Goal: Communication & Community: Answer question/provide support

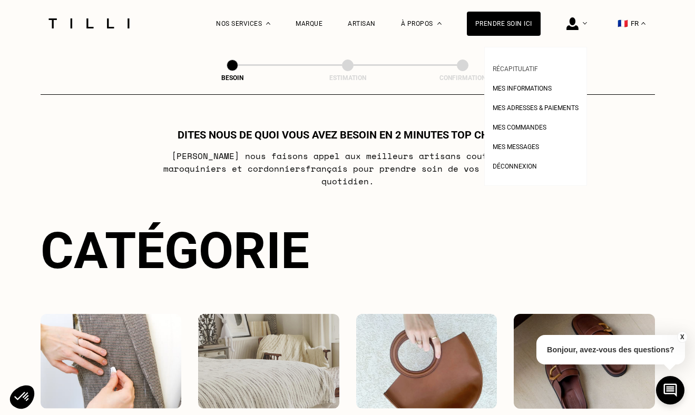
click at [525, 68] on span "Récapitulatif" at bounding box center [514, 68] width 45 height 7
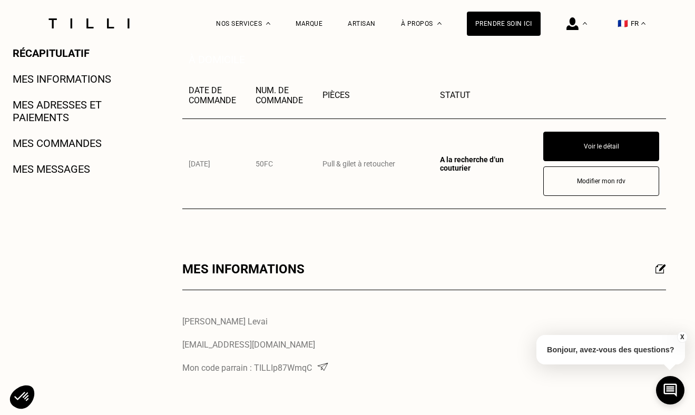
scroll to position [242, 0]
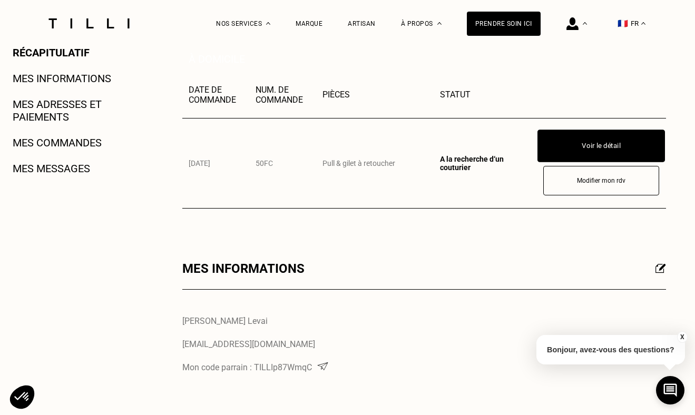
click at [595, 143] on button "Voir le détail" at bounding box center [600, 146] width 127 height 33
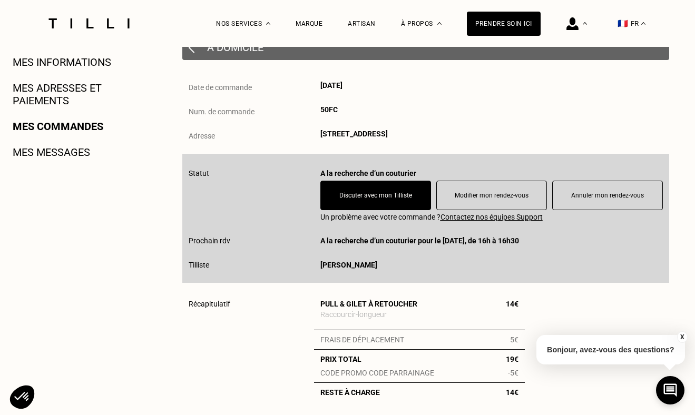
scroll to position [255, 0]
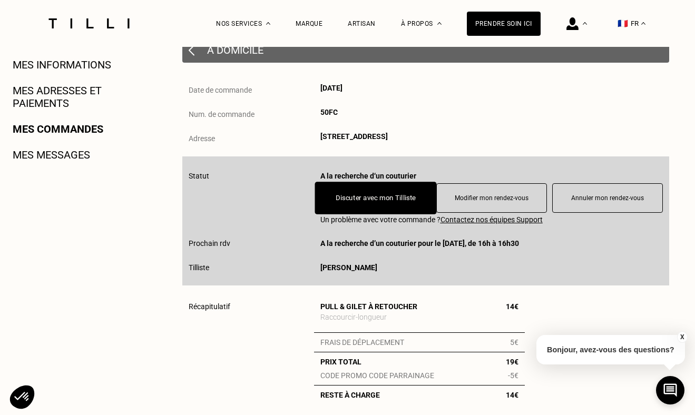
click at [384, 198] on button "Discuter avec mon Tilliste" at bounding box center [375, 198] width 122 height 33
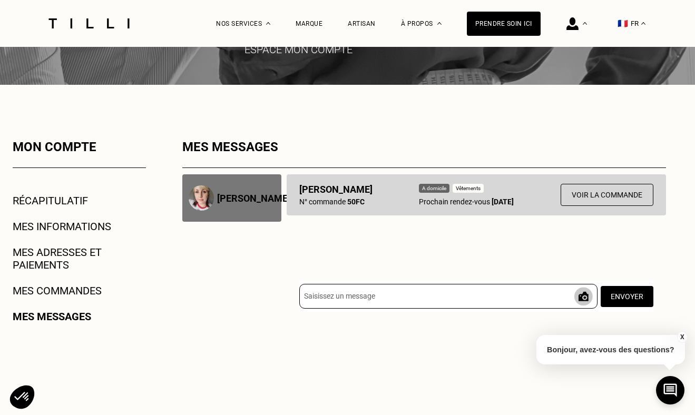
scroll to position [121, 0]
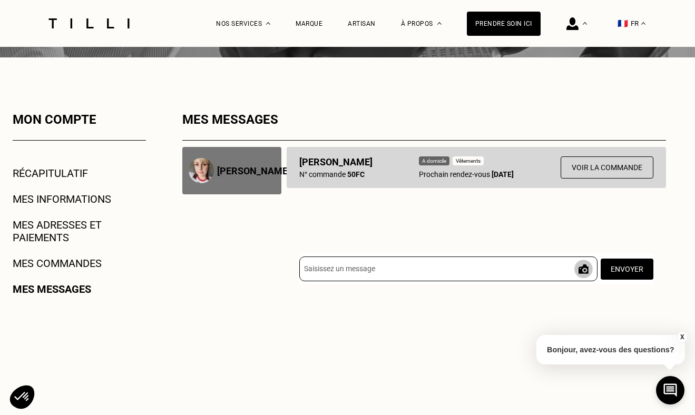
click at [463, 261] on input at bounding box center [448, 269] width 298 height 25
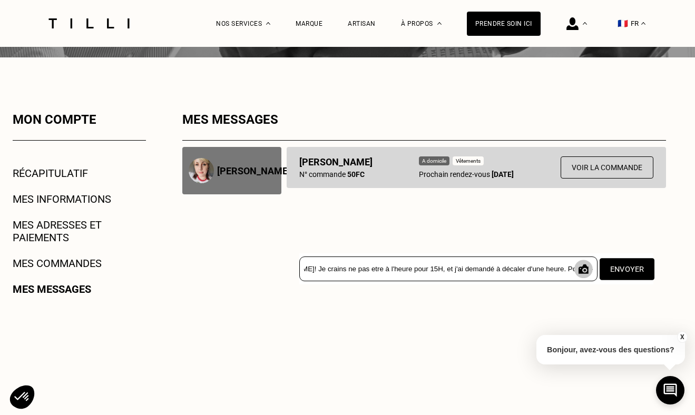
drag, startPoint x: 472, startPoint y: 270, endPoint x: 652, endPoint y: 271, distance: 179.6
click at [655, 271] on div "Bonjour [PERSON_NAME]! Je crains ne pas etre à l'heure pour 15H, et j'ai demand…" at bounding box center [476, 242] width 379 height 109
click at [560, 268] on input "Bonjour [PERSON_NAME]! Je crains ne pas etre à l'heure pour 15H, et j'ai demand…" at bounding box center [448, 269] width 298 height 25
drag, startPoint x: 539, startPoint y: 270, endPoint x: 616, endPoint y: 270, distance: 76.4
click at [616, 270] on div "Bonjour [PERSON_NAME]! Je crains ne pas etre à l'heure pour 15H, et j'ai demand…" at bounding box center [476, 268] width 354 height 31
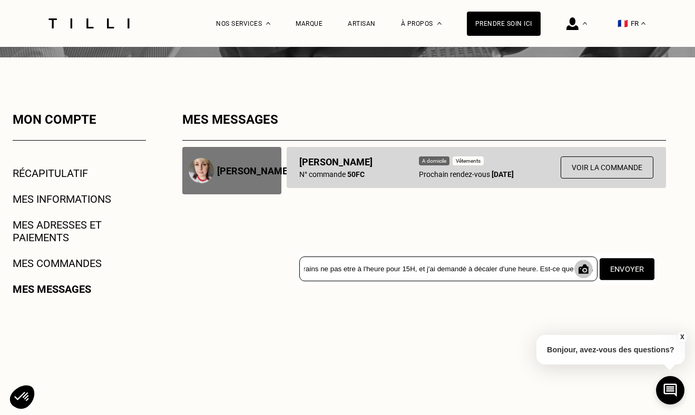
scroll to position [0, 97]
drag, startPoint x: 506, startPoint y: 271, endPoint x: 666, endPoint y: 273, distance: 160.1
click at [666, 273] on div "Mon compte Récapitulatif Mes informations Mes adresses et paiements Mes command…" at bounding box center [347, 307] width 759 height 390
click at [554, 273] on input "Bonjour [PERSON_NAME]! Je crains ne pas etre à l'heure pour 15H, et j'ai demand…" at bounding box center [448, 269] width 298 height 25
drag, startPoint x: 562, startPoint y: 272, endPoint x: 654, endPoint y: 273, distance: 92.2
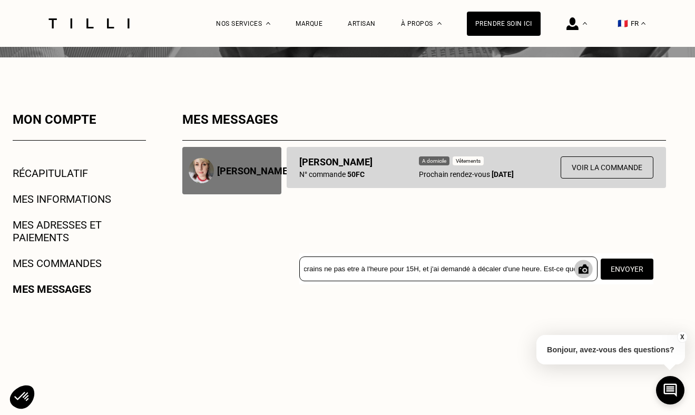
click at [654, 273] on div "Bonjour [PERSON_NAME]! Je crains ne pas etre à l'heure pour 15H, et j'ai demand…" at bounding box center [476, 242] width 379 height 109
drag, startPoint x: 535, startPoint y: 268, endPoint x: 651, endPoint y: 268, distance: 116.4
click at [651, 268] on div "Bonjour [PERSON_NAME]! Je crains ne pas etre à l'heure pour 15H, et j'ai demand…" at bounding box center [476, 268] width 354 height 31
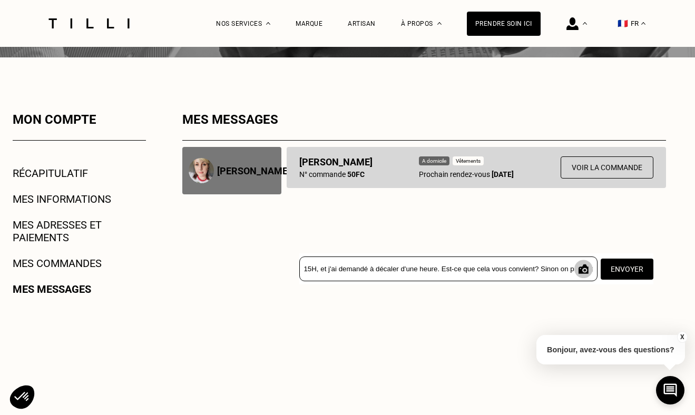
drag, startPoint x: 410, startPoint y: 268, endPoint x: 697, endPoint y: 270, distance: 286.6
click at [694, 270] on html "La Méthode Retoucherie Maroquinerie Broderie Cordonnerie Nos prix Nos services …" at bounding box center [347, 388] width 695 height 1018
click at [500, 275] on input "Bonjour [PERSON_NAME]! Je crains ne pas etre à l'heure pour 15H, et j'ai demand…" at bounding box center [448, 269] width 298 height 25
drag, startPoint x: 406, startPoint y: 269, endPoint x: 698, endPoint y: 282, distance: 292.1
click at [694, 282] on html "La Méthode Retoucherie Maroquinerie Broderie Cordonnerie Nos prix Nos services …" at bounding box center [347, 388] width 695 height 1018
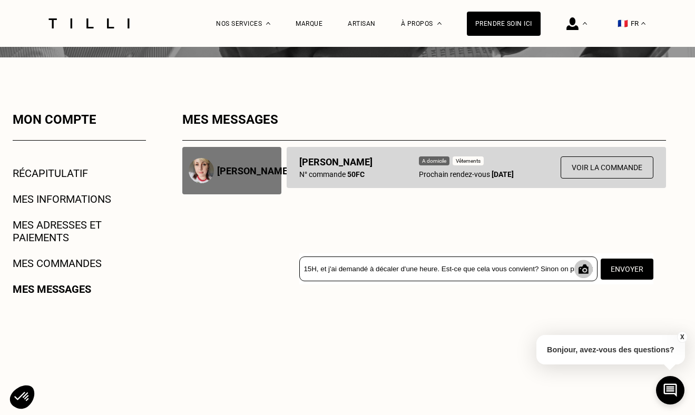
click at [562, 272] on input "Bonjour [PERSON_NAME]! Je crains ne pas etre à l'heure pour 15H, et j'ai demand…" at bounding box center [448, 269] width 298 height 25
drag, startPoint x: 553, startPoint y: 271, endPoint x: 613, endPoint y: 272, distance: 60.6
click at [613, 272] on div "Bonjour [PERSON_NAME]! Je crains ne pas etre à l'heure pour 15H, et j'ai demand…" at bounding box center [476, 268] width 354 height 31
click at [563, 267] on input "Bonjour [PERSON_NAME]! Je crains ne pas etre à l'heure pour 15H, et j'ai demand…" at bounding box center [448, 269] width 298 height 25
click at [572, 268] on input "Bonjour [PERSON_NAME]! Je crains ne pas etre à l'heure pour 15H, et j'ai demand…" at bounding box center [448, 269] width 298 height 25
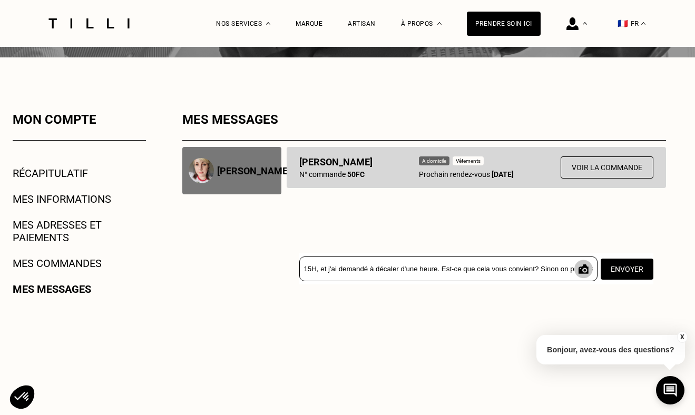
click at [572, 268] on input "Bonjour [PERSON_NAME]! Je crains ne pas etre à l'heure pour 15H, et j'ai demand…" at bounding box center [448, 269] width 298 height 25
drag, startPoint x: 559, startPoint y: 272, endPoint x: 601, endPoint y: 272, distance: 42.1
click at [601, 272] on div "Bonjour [PERSON_NAME]! Je crains ne pas etre à l'heure pour 15H, et j'ai demand…" at bounding box center [476, 268] width 354 height 31
click at [574, 271] on img at bounding box center [583, 269] width 18 height 18
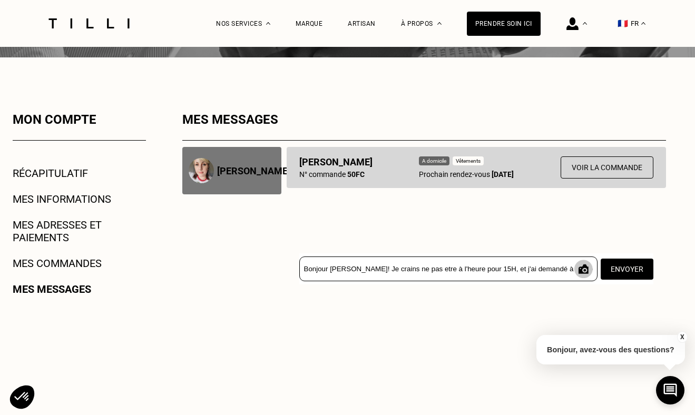
click at [546, 270] on input "Bonjour [PERSON_NAME]! Je crains ne pas etre à l'heure pour 15H, et j'ai demand…" at bounding box center [448, 269] width 298 height 25
drag, startPoint x: 487, startPoint y: 273, endPoint x: 645, endPoint y: 276, distance: 157.5
click at [645, 276] on div "Bonjour [PERSON_NAME]! Je crains ne pas etre à l'heure pour 15H, et j'ai demand…" at bounding box center [476, 268] width 354 height 31
click at [571, 273] on input "Bonjour [PERSON_NAME]! Je crains ne pas etre à l'heure pour 15H, et j'ai demand…" at bounding box center [448, 269] width 298 height 25
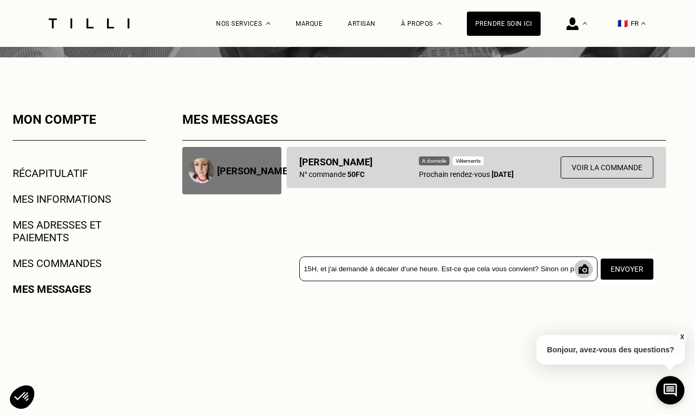
drag, startPoint x: 572, startPoint y: 272, endPoint x: 598, endPoint y: 273, distance: 25.8
click at [598, 273] on div "Bonjour [PERSON_NAME]! Je crains ne pas etre à l'heure pour 15H, et j'ai demand…" at bounding box center [476, 268] width 354 height 31
click at [576, 270] on img at bounding box center [583, 269] width 18 height 18
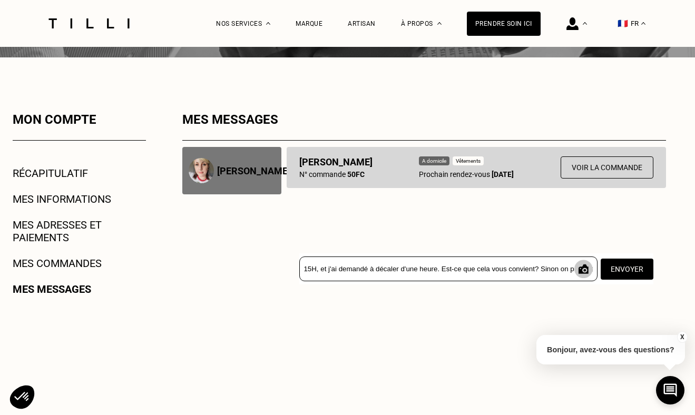
drag, startPoint x: 570, startPoint y: 269, endPoint x: 626, endPoint y: 287, distance: 58.5
click at [626, 287] on div "Bonjour [PERSON_NAME]! Je crains ne pas etre à l'heure pour 15H, et j'ai demand…" at bounding box center [476, 242] width 379 height 109
click at [516, 281] on input "Bonjour [PERSON_NAME]! Je crains ne pas etre à l'heure pour 15H, et j'ai demand…" at bounding box center [448, 269] width 298 height 25
drag, startPoint x: 509, startPoint y: 270, endPoint x: 602, endPoint y: 273, distance: 92.2
click at [602, 273] on div "Bonjour [PERSON_NAME]! Je crains ne pas etre à l'heure pour 15H, et j'ai demand…" at bounding box center [476, 268] width 354 height 31
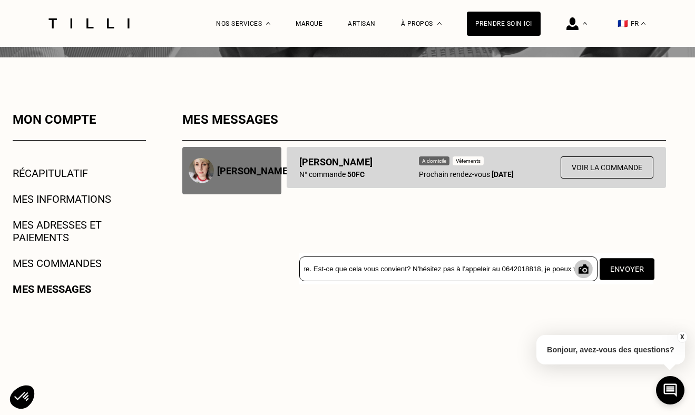
scroll to position [0, 330]
drag, startPoint x: 512, startPoint y: 270, endPoint x: 615, endPoint y: 278, distance: 103.5
click at [615, 278] on div "Bonjour [PERSON_NAME]! Je crains ne pas etre à l'heure pour 15H, et j'ai demand…" at bounding box center [476, 268] width 354 height 31
click at [455, 271] on input "Bonjour [PERSON_NAME]! Je crains ne pas etre à l'heure pour 15H, et j'ai demand…" at bounding box center [448, 269] width 298 height 25
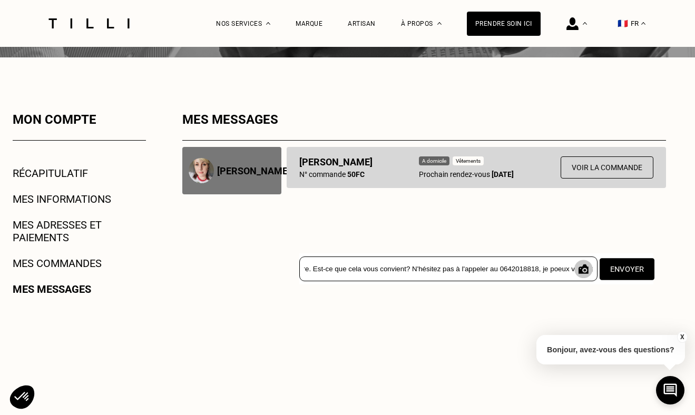
drag, startPoint x: 510, startPoint y: 269, endPoint x: 631, endPoint y: 275, distance: 121.3
click at [631, 275] on div "Bonjour [PERSON_NAME]! Je crains ne pas etre à l'heure pour 15H, et j'ai demand…" at bounding box center [476, 268] width 354 height 31
drag, startPoint x: 511, startPoint y: 271, endPoint x: 681, endPoint y: 276, distance: 169.7
click at [681, 276] on div "Mon compte Récapitulatif Mes informations Mes adresses et paiements Mes command…" at bounding box center [347, 307] width 759 height 390
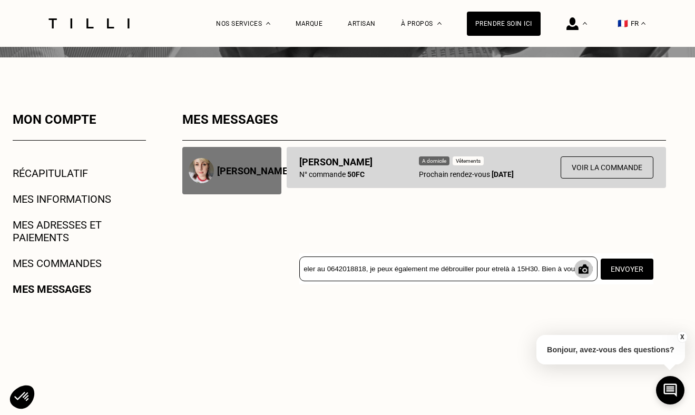
click at [563, 267] on input "Bonjour [PERSON_NAME]! Je crains ne pas etre à l'heure pour 15H, et j'ai demand…" at bounding box center [448, 269] width 298 height 25
click at [475, 271] on input "Bonjour [PERSON_NAME]! Je crains ne pas etre à l'heure pour 15H, et j'ai demand…" at bounding box center [448, 269] width 298 height 25
drag, startPoint x: 486, startPoint y: 271, endPoint x: 677, endPoint y: 272, distance: 191.7
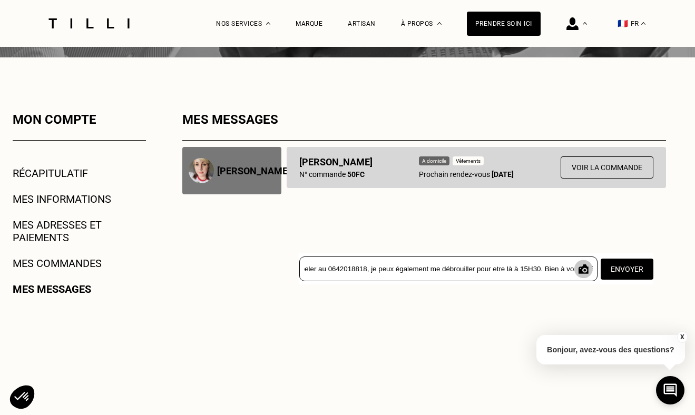
click at [677, 272] on div "Mon compte Récapitulatif Mes informations Mes adresses et paiements Mes command…" at bounding box center [347, 307] width 759 height 390
type input "Bonjour [PERSON_NAME]! Je crains ne pas etre à l'heure pour 15H, et j'ai demand…"
click at [632, 270] on button "Envoyer" at bounding box center [626, 269] width 55 height 22
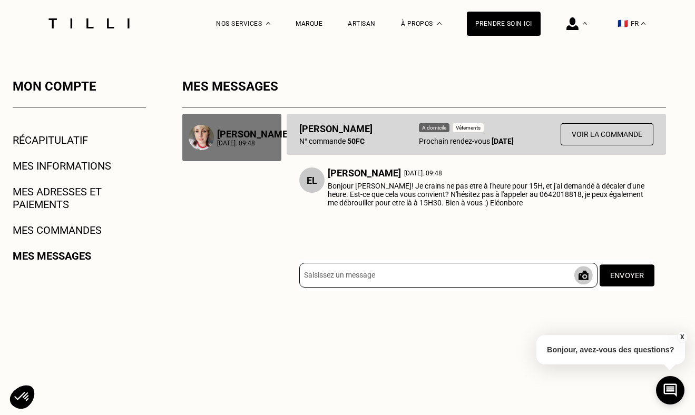
scroll to position [158, 0]
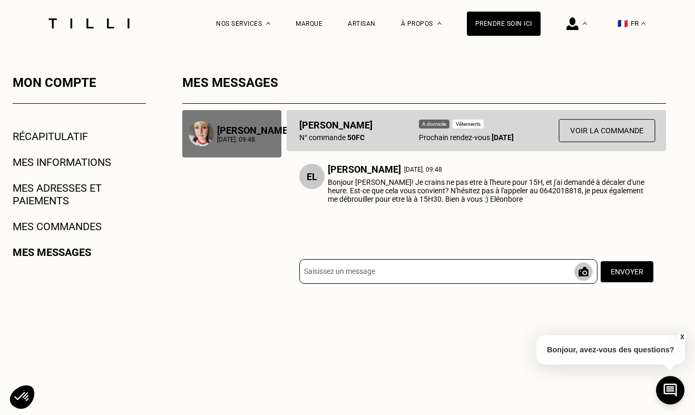
click at [582, 133] on button "Voir la commande" at bounding box center [606, 130] width 96 height 23
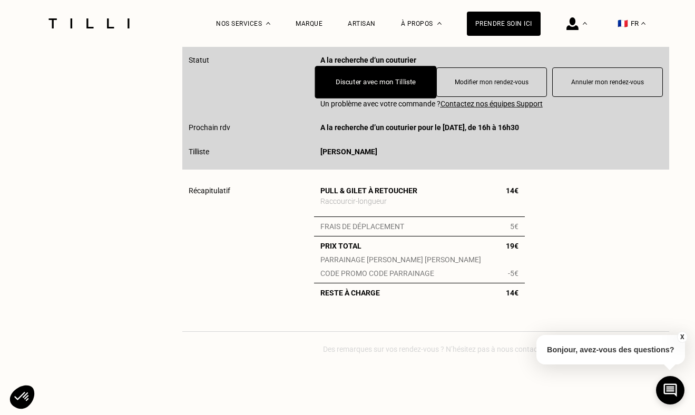
scroll to position [367, 0]
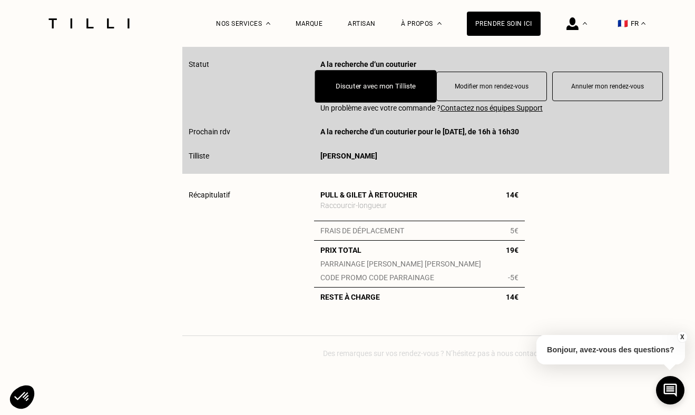
click at [385, 96] on button "Discuter avec mon Tilliste" at bounding box center [375, 86] width 122 height 33
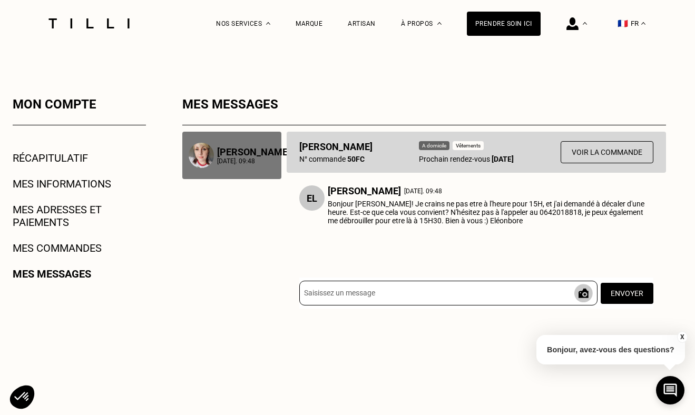
scroll to position [139, 0]
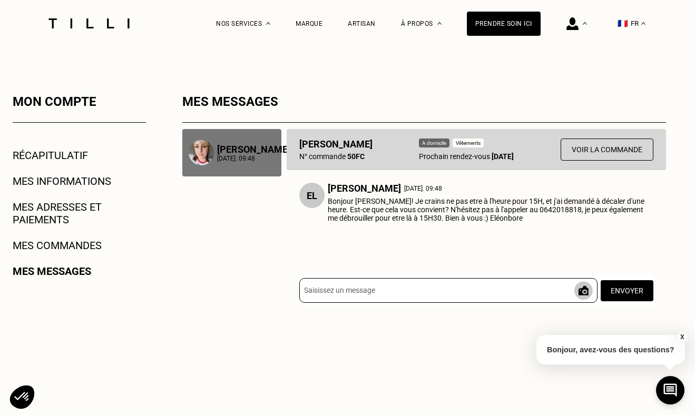
click at [85, 246] on link "Mes commandes" at bounding box center [57, 245] width 89 height 13
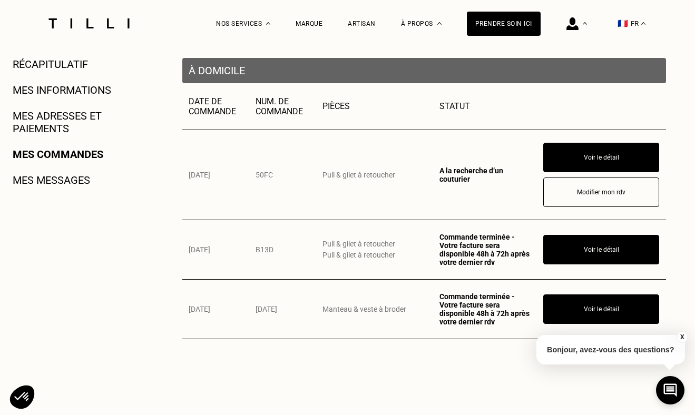
scroll to position [249, 0]
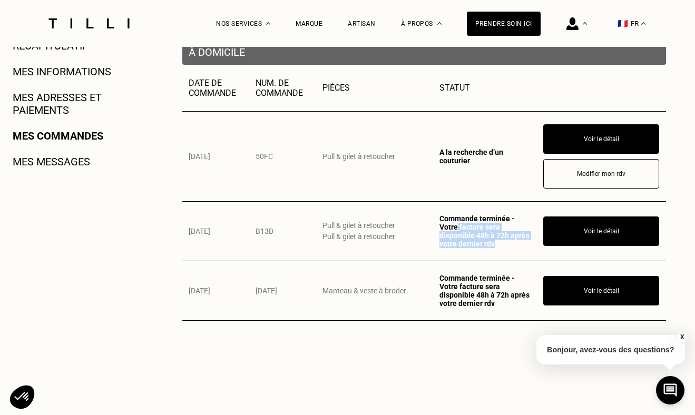
drag, startPoint x: 501, startPoint y: 248, endPoint x: 456, endPoint y: 228, distance: 48.8
click at [456, 228] on td "Commande terminée - Votre facture sera disponible 48h à 72h après votre dernier…" at bounding box center [485, 231] width 104 height 60
click at [455, 214] on td "Commande terminée - Votre facture sera disponible 48h à 72h après votre dernier…" at bounding box center [485, 231] width 104 height 60
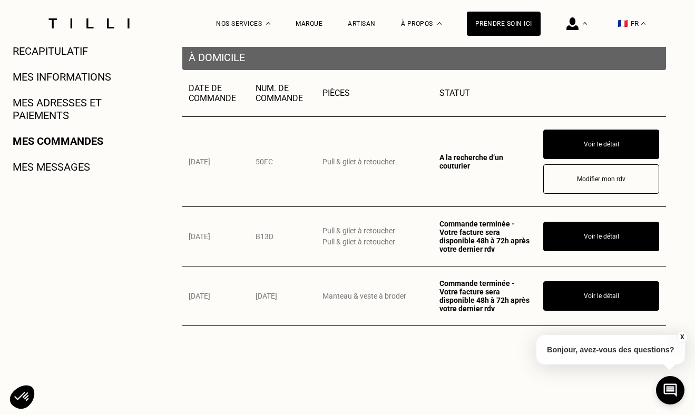
click at [72, 165] on link "Mes messages" at bounding box center [51, 167] width 77 height 13
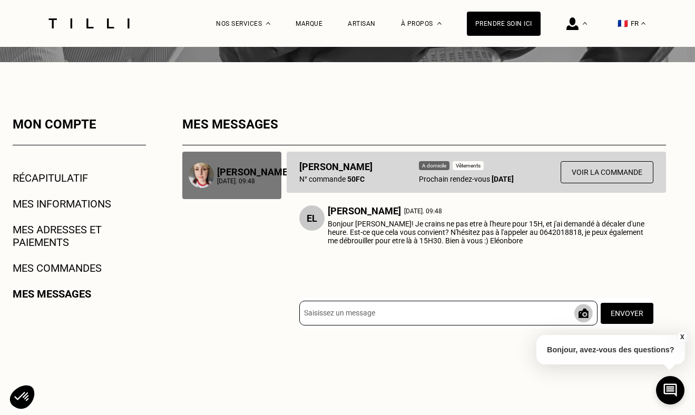
scroll to position [117, 0]
